Goal: Information Seeking & Learning: Check status

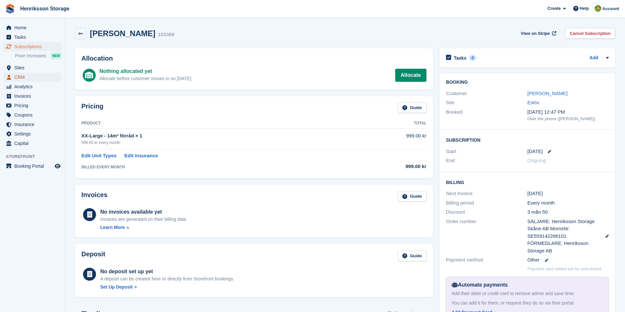
click at [21, 76] on span "CRM" at bounding box center [33, 77] width 39 height 9
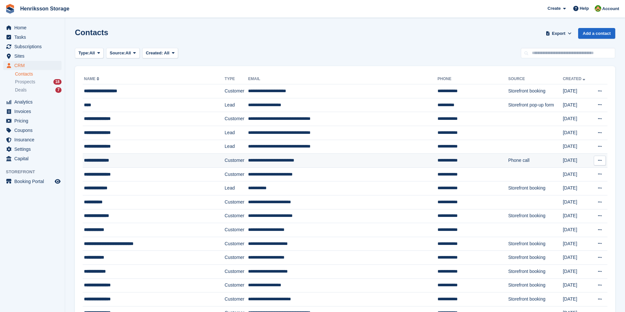
click at [260, 159] on td "**********" at bounding box center [343, 161] width 190 height 14
